Goal: Check status: Check status

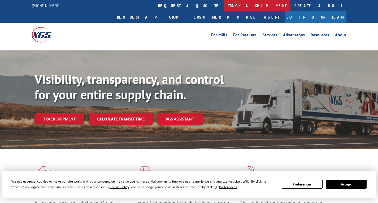
click at [224, 5] on link "track a shipment" at bounding box center [257, 5] width 67 height 11
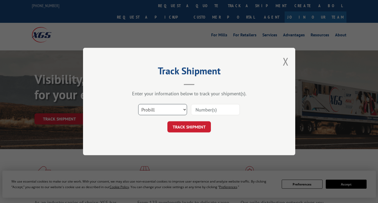
click at [178, 110] on select "Select category... Probill BOL PO" at bounding box center [162, 109] width 49 height 11
select select "bol"
click at [138, 104] on select "Select category... Probill BOL PO" at bounding box center [162, 109] width 49 height 11
click at [213, 111] on input at bounding box center [215, 109] width 49 height 11
paste input "TMX0084217867"
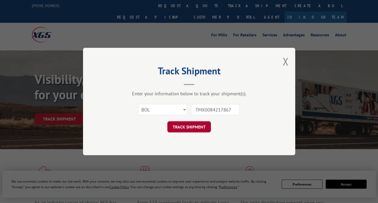
type input "TMX0084217867"
click at [197, 126] on button "TRACK SHIPMENT" at bounding box center [188, 126] width 43 height 11
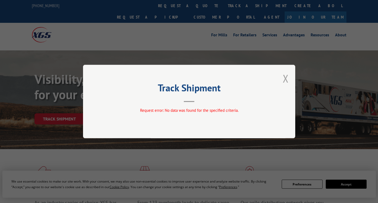
click at [286, 80] on button "Close modal" at bounding box center [286, 78] width 6 height 14
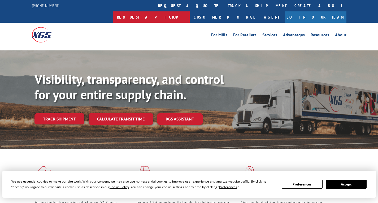
click at [190, 11] on link "Request a pickup" at bounding box center [151, 16] width 77 height 11
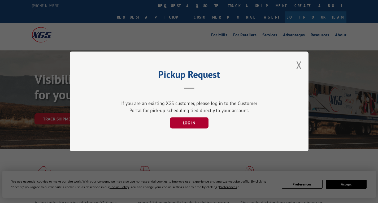
click at [192, 122] on button "LOG IN" at bounding box center [189, 122] width 38 height 11
